Goal: Task Accomplishment & Management: Complete application form

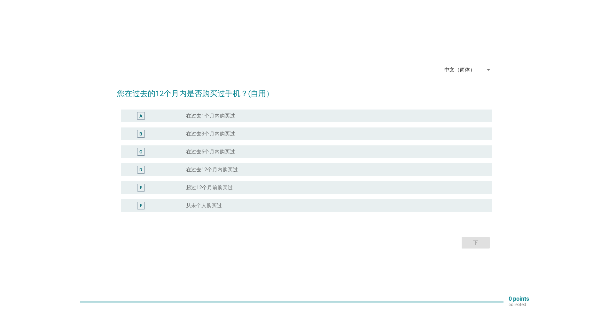
click at [469, 69] on div "中文（简体）" at bounding box center [460, 70] width 31 height 6
click at [470, 88] on div "Bahasa Melayu" at bounding box center [468, 90] width 38 height 8
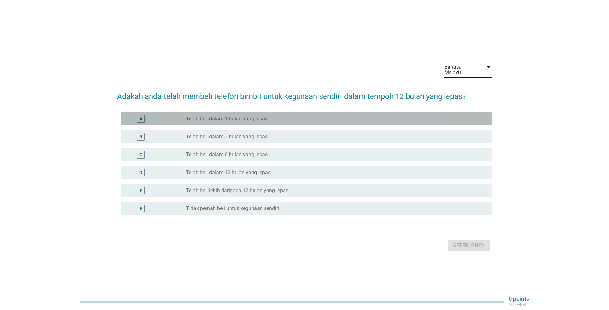
click at [189, 115] on label "Telah beli dalam 1 bulan yang lepas" at bounding box center [227, 118] width 82 height 6
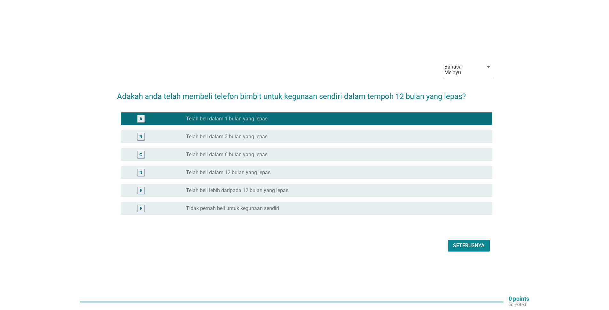
click at [458, 241] on div "Seterusnya" at bounding box center [469, 245] width 32 height 8
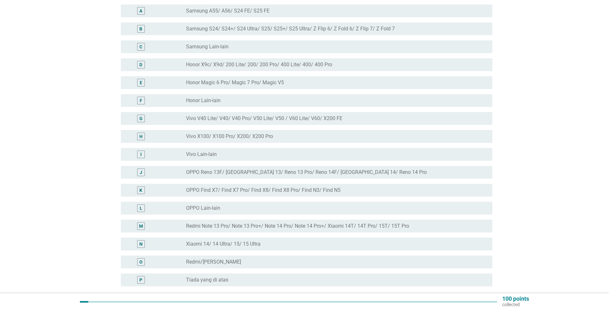
scroll to position [80, 0]
click at [224, 26] on label "Samsung S24/ S24+/ S24 Ultra/ S25/ S25+/ S25 Ultra/ Z Flip 6/ Z Fold 6/ Z Flip …" at bounding box center [290, 29] width 209 height 6
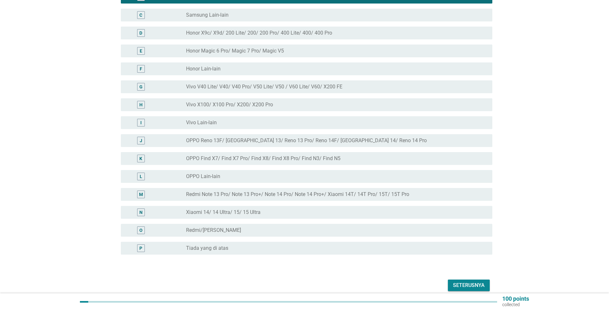
scroll to position [134, 0]
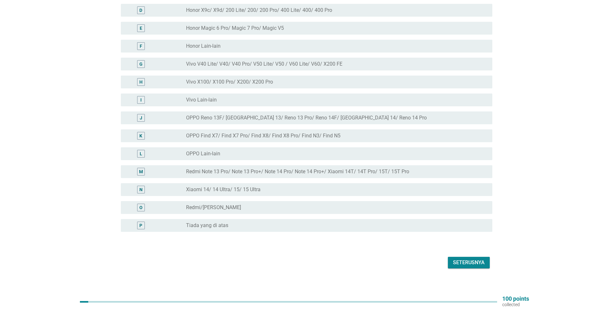
click at [476, 258] on div "Seterusnya" at bounding box center [469, 262] width 32 height 8
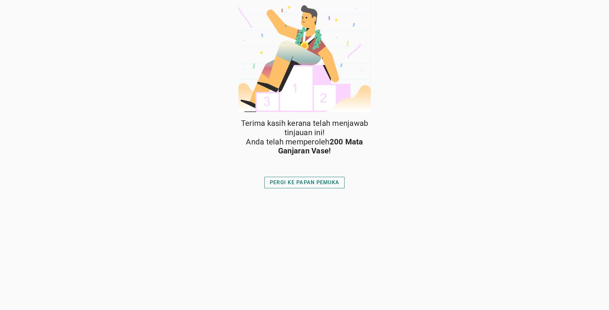
click at [339, 179] on div "PERGI KE PAPAN PEMUKA" at bounding box center [304, 182] width 69 height 8
